Goal: Transaction & Acquisition: Subscribe to service/newsletter

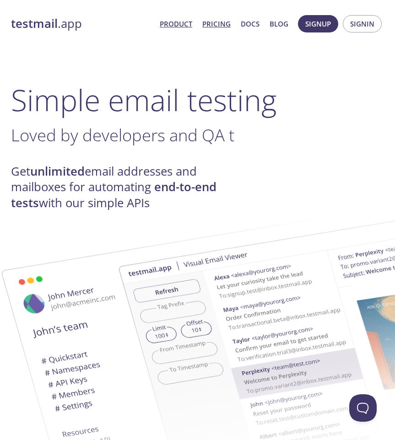
click at [224, 28] on link "Pricing" at bounding box center [216, 24] width 28 height 12
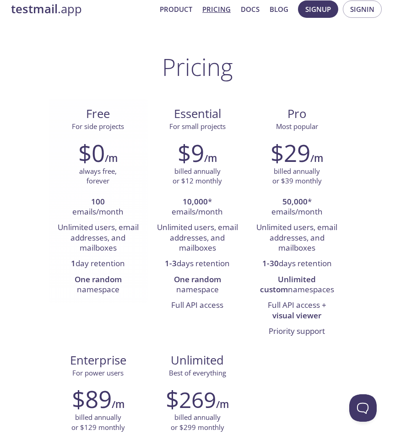
scroll to position [12, 0]
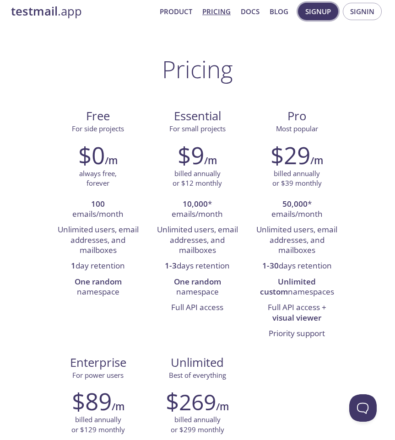
click at [312, 13] on span "Signup" at bounding box center [318, 11] width 26 height 12
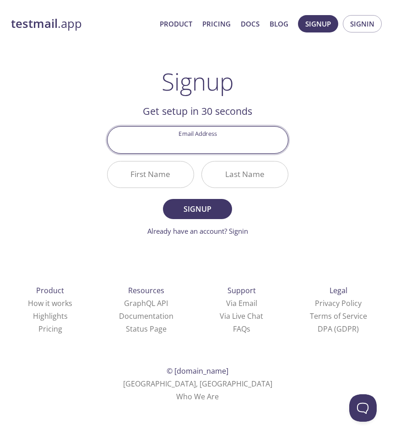
click at [185, 143] on input "Email Address" at bounding box center [198, 140] width 180 height 26
type input "[EMAIL_ADDRESS][DOMAIN_NAME]"
click at [161, 171] on input "First Name" at bounding box center [151, 175] width 86 height 26
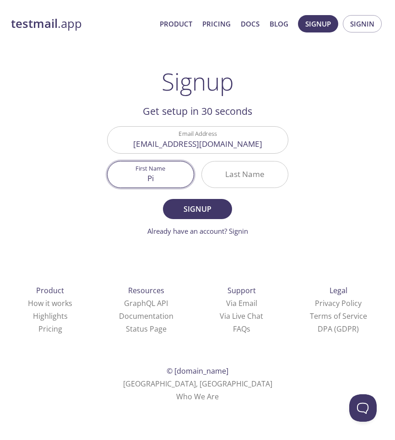
type input "P"
type input "Test"
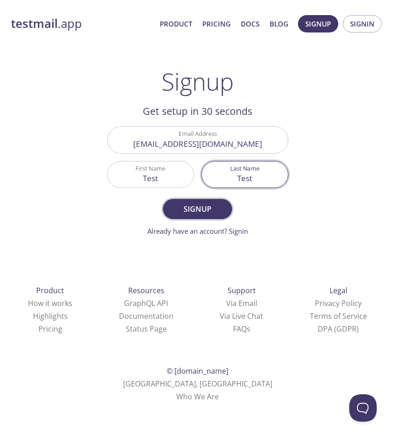
type input "Test"
click at [188, 215] on span "Signup" at bounding box center [197, 209] width 48 height 13
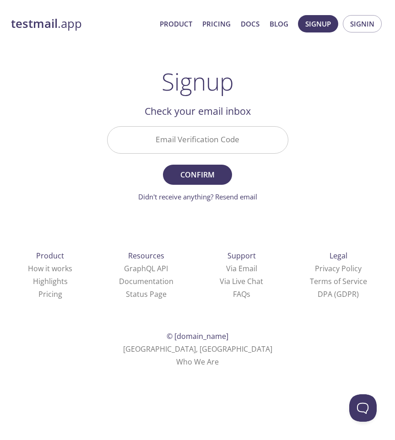
click at [203, 144] on input "Email Verification Code" at bounding box center [198, 140] width 180 height 26
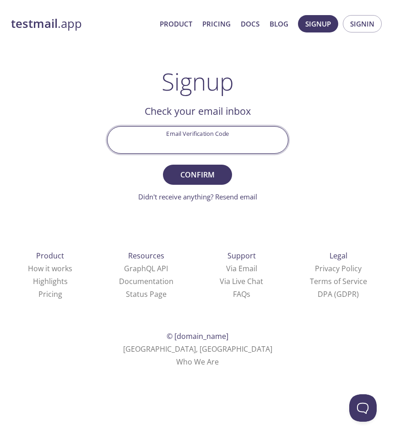
paste input "67CNCG3"
type input "67CNCG3"
click at [205, 178] on span "Confirm" at bounding box center [197, 174] width 48 height 13
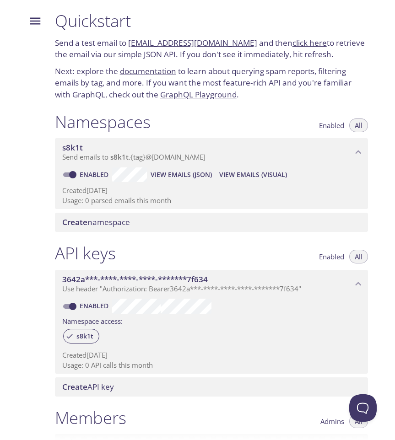
click at [249, 174] on span "View Emails (Visual)" at bounding box center [253, 174] width 68 height 11
click at [186, 156] on span "Send emails to s8k1t . {tag} @inbox.testmail.app" at bounding box center [133, 156] width 143 height 9
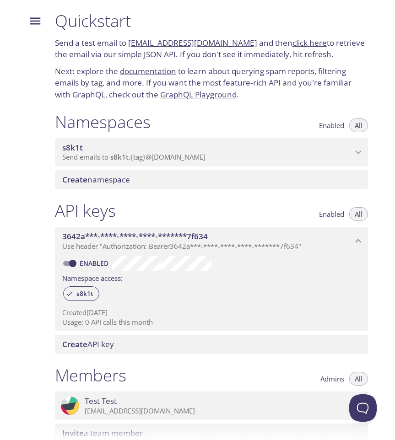
click at [186, 156] on span "Send emails to s8k1t . {tag} @inbox.testmail.app" at bounding box center [133, 156] width 143 height 9
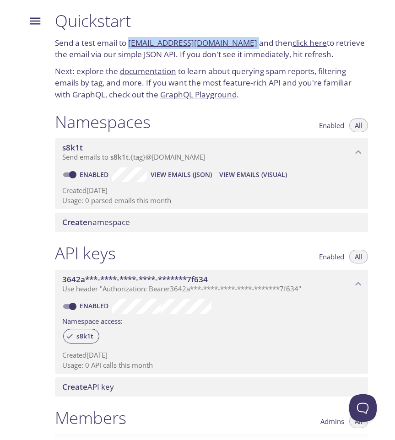
drag, startPoint x: 242, startPoint y: 41, endPoint x: 129, endPoint y: 47, distance: 113.2
click at [129, 47] on p "Send a test email to s8k1t.test@inbox.testmail.app and then click here to retri…" at bounding box center [211, 48] width 313 height 23
copy p "[EMAIL_ADDRESS][DOMAIN_NAME]"
click at [292, 44] on link "click here" at bounding box center [309, 43] width 34 height 11
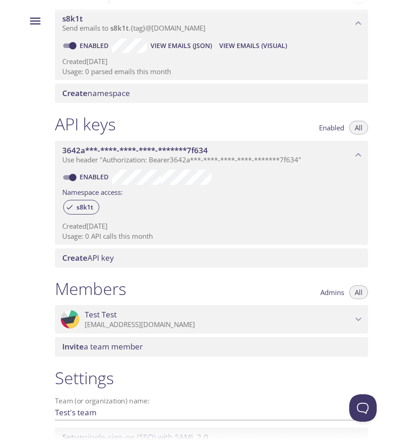
scroll to position [131, 0]
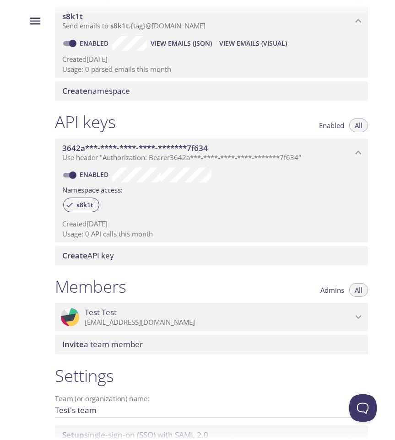
copy p "[EMAIL_ADDRESS][DOMAIN_NAME]"
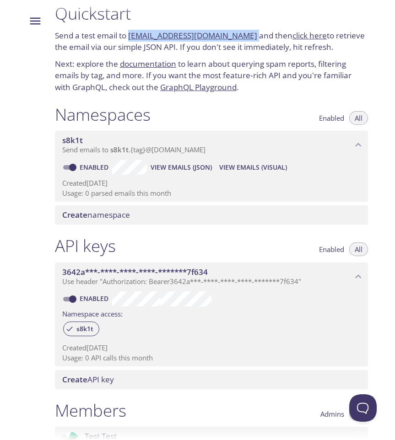
scroll to position [4, 0]
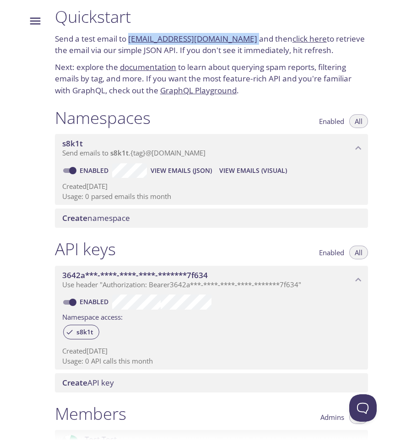
click at [94, 215] on span "Create namespace" at bounding box center [96, 218] width 68 height 11
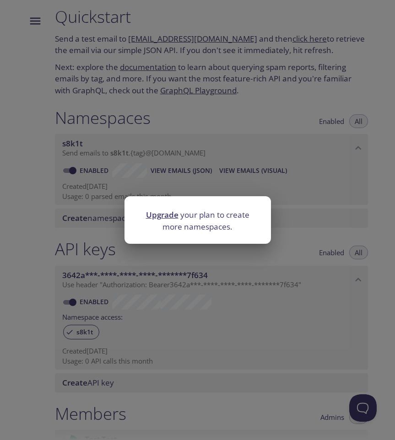
click at [202, 151] on div "Upgrade your plan to create more namespaces." at bounding box center [197, 220] width 395 height 440
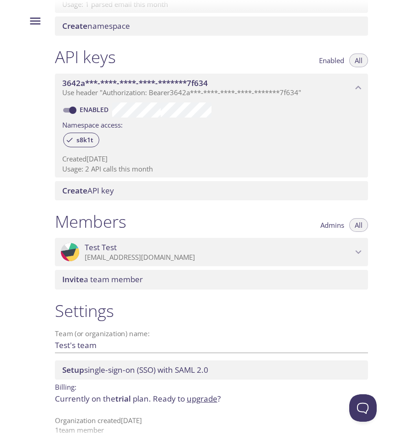
scroll to position [202, 0]
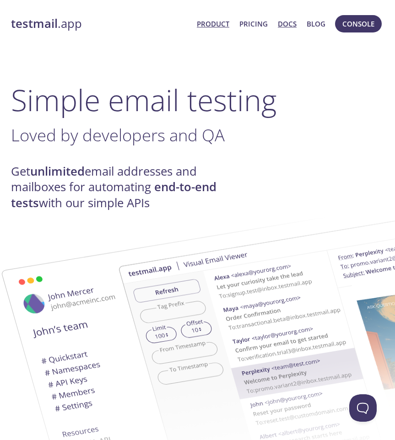
click at [293, 24] on link "Docs" at bounding box center [287, 24] width 19 height 12
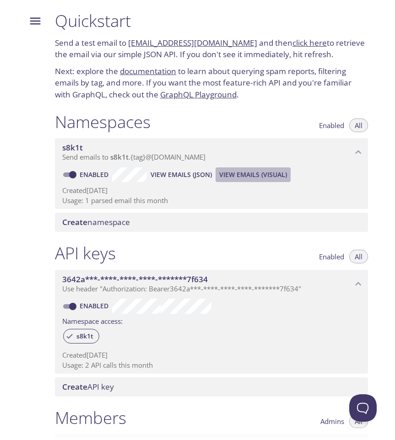
click at [255, 175] on span "View Emails (Visual)" at bounding box center [253, 174] width 68 height 11
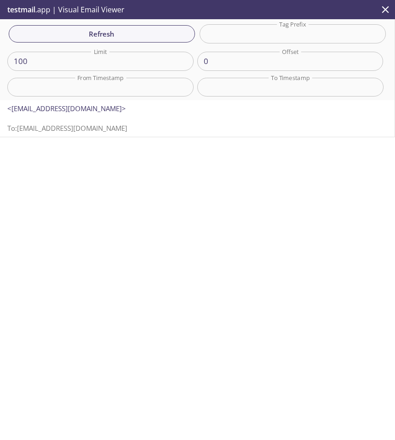
click at [81, 131] on span "To: [EMAIL_ADDRESS][DOMAIN_NAME]" at bounding box center [67, 128] width 120 height 9
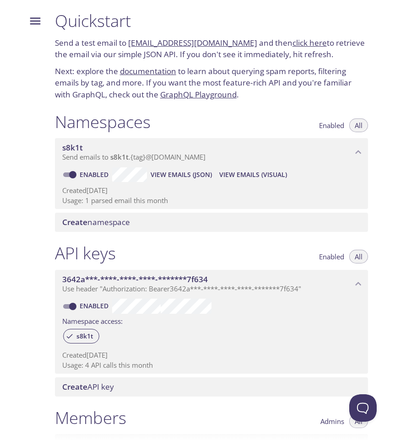
drag, startPoint x: 128, startPoint y: 44, endPoint x: 239, endPoint y: 44, distance: 111.2
click at [239, 44] on p "Send a test email to s8k1t.test@inbox.testmail.app and then click here to retri…" at bounding box center [211, 48] width 313 height 23
copy link "[EMAIL_ADDRESS][DOMAIN_NAME]"
click at [295, 42] on link "click here" at bounding box center [309, 43] width 34 height 11
click at [292, 43] on link "click here" at bounding box center [309, 43] width 34 height 11
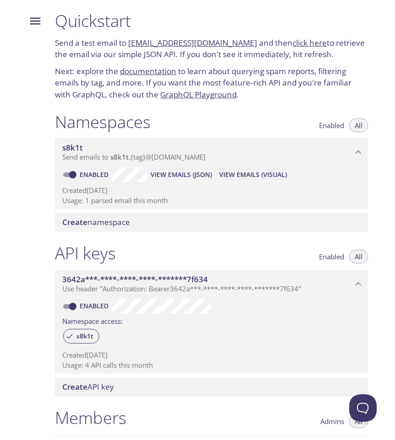
click at [236, 79] on p "Next: explore the documentation to learn about querying spam reports, filtering…" at bounding box center [211, 82] width 313 height 35
click at [292, 45] on link "click here" at bounding box center [309, 43] width 34 height 11
